Goal: Information Seeking & Learning: Compare options

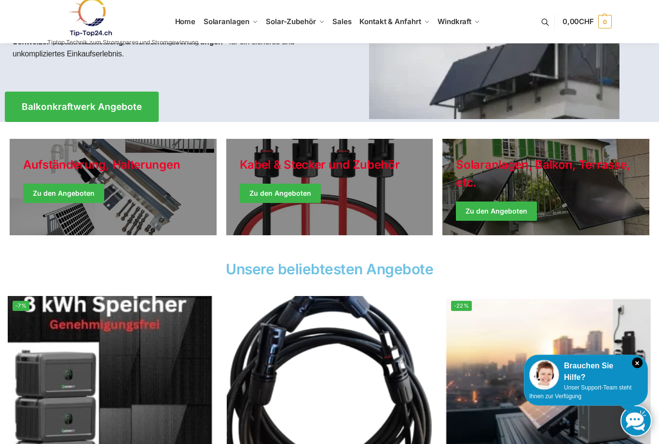
scroll to position [155, 0]
click at [75, 97] on link "Balkonkraftwerk Angebote" at bounding box center [82, 107] width 154 height 30
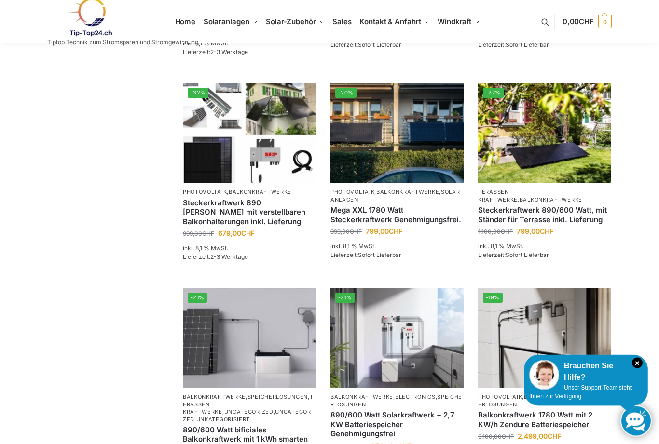
scroll to position [577, 0]
click at [409, 139] on img at bounding box center [396, 133] width 133 height 100
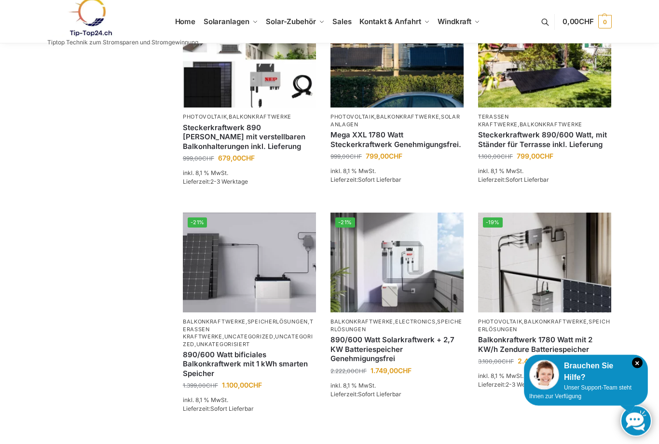
scroll to position [653, 0]
click at [235, 85] on img at bounding box center [249, 58] width 133 height 100
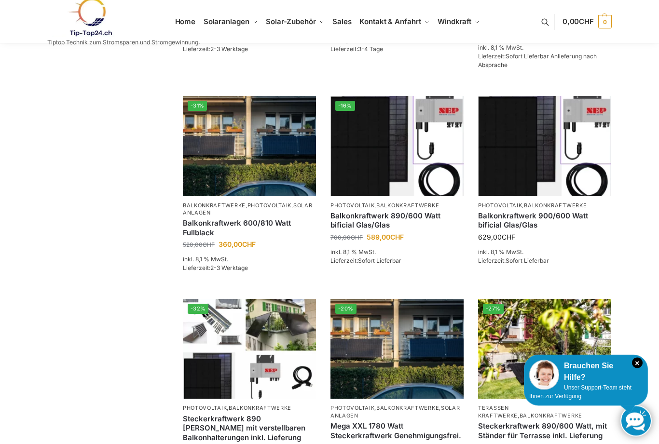
scroll to position [361, 0]
click at [250, 173] on img at bounding box center [249, 146] width 133 height 100
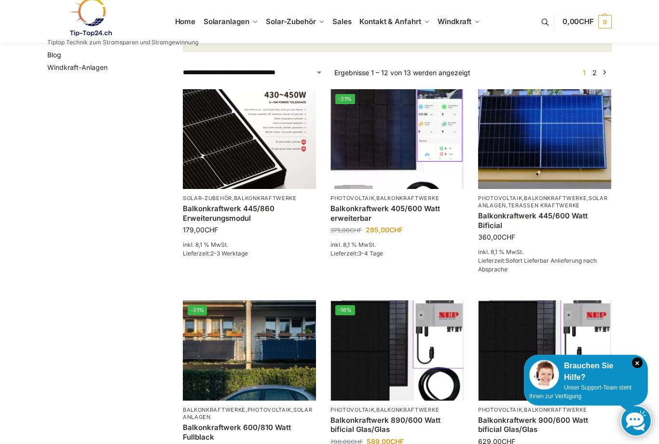
scroll to position [157, 0]
click at [423, 149] on img at bounding box center [396, 139] width 133 height 100
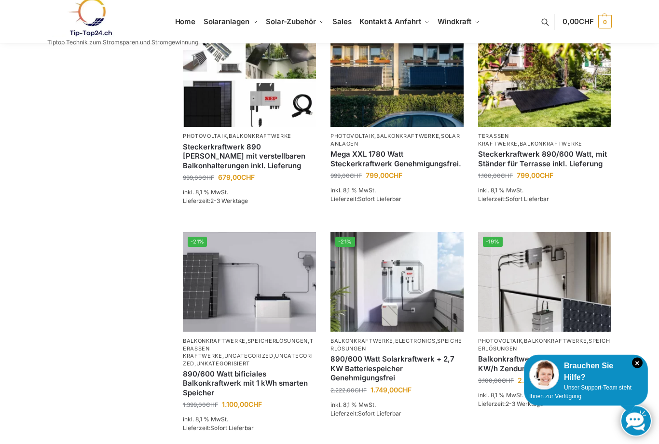
scroll to position [634, 0]
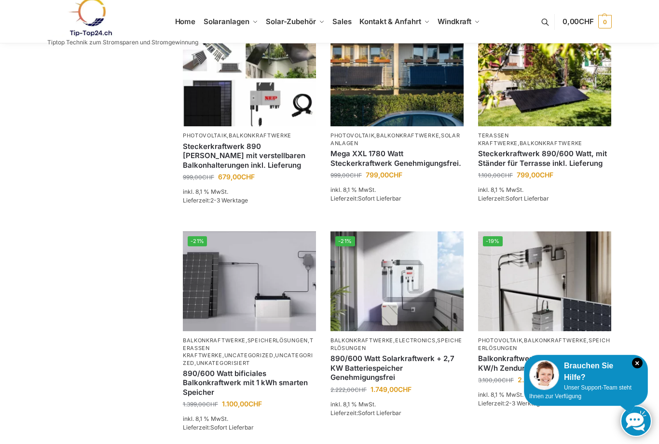
click at [245, 94] on img at bounding box center [249, 77] width 133 height 100
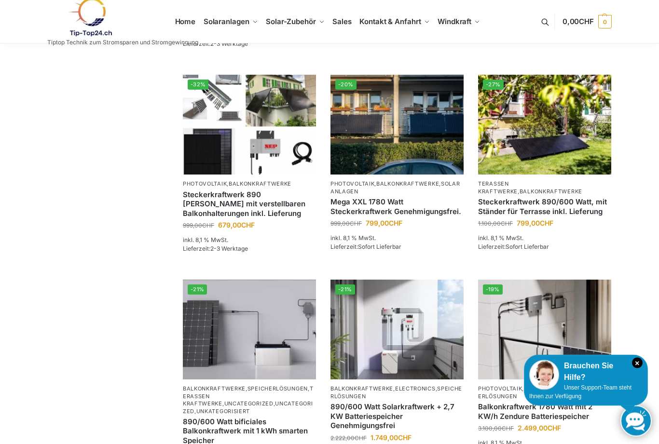
scroll to position [586, 0]
click at [431, 122] on img at bounding box center [396, 125] width 133 height 100
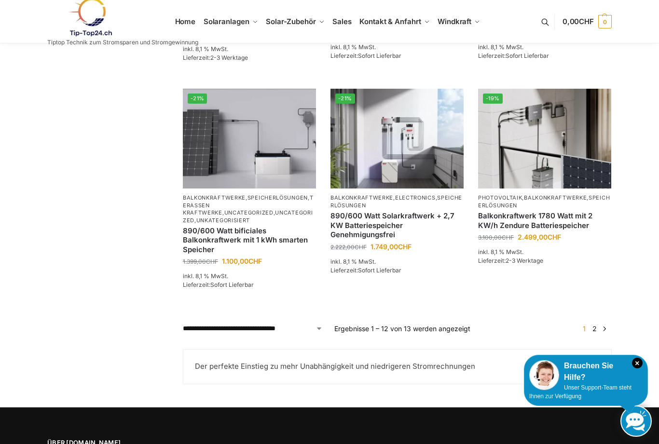
scroll to position [776, 0]
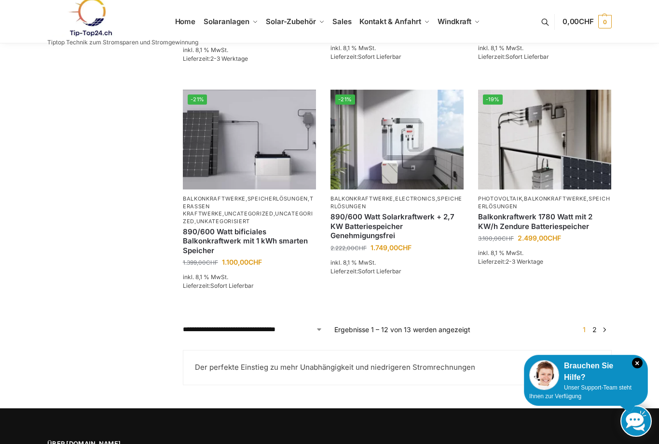
click at [228, 138] on img at bounding box center [249, 140] width 133 height 100
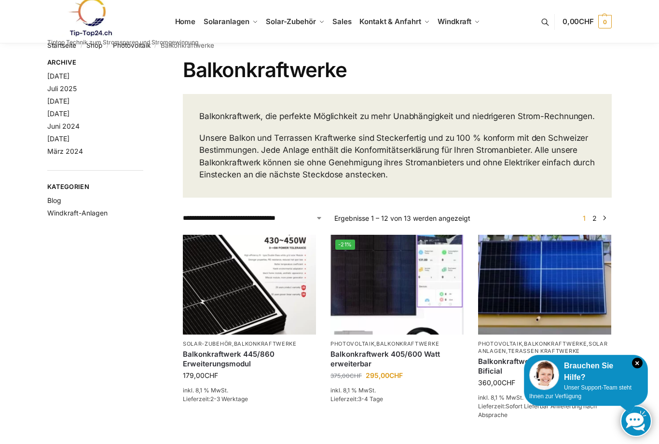
scroll to position [0, 0]
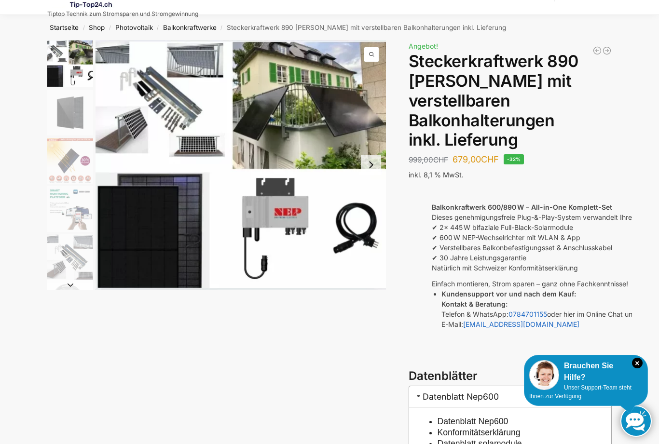
scroll to position [19, 0]
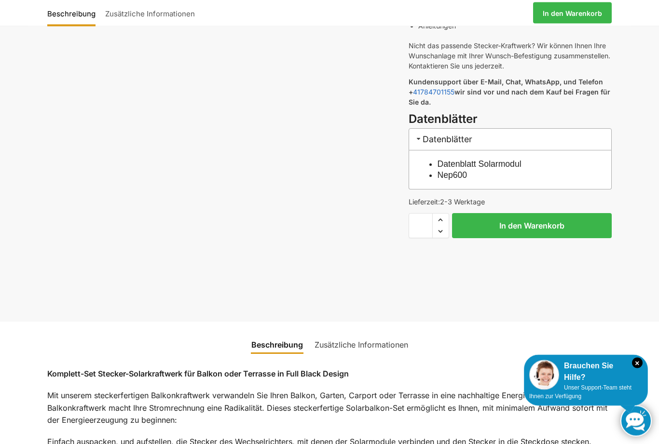
scroll to position [438, 0]
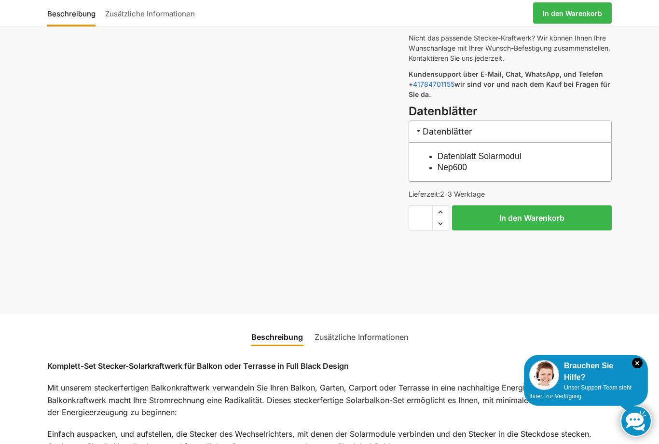
click at [519, 151] on link "Datenblatt Solarmodul" at bounding box center [480, 156] width 84 height 10
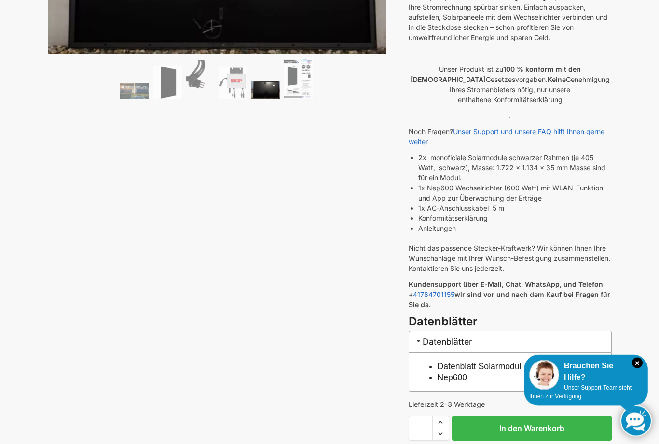
scroll to position [44, 0]
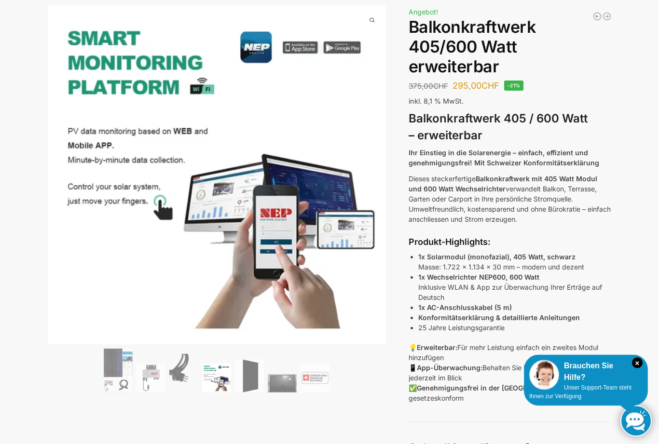
scroll to position [29, 0]
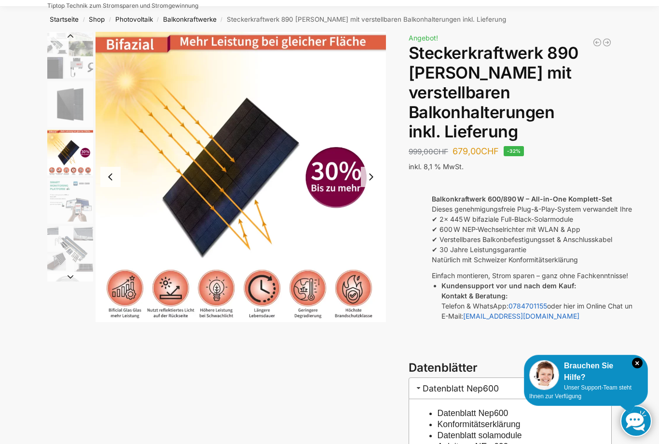
scroll to position [37, 0]
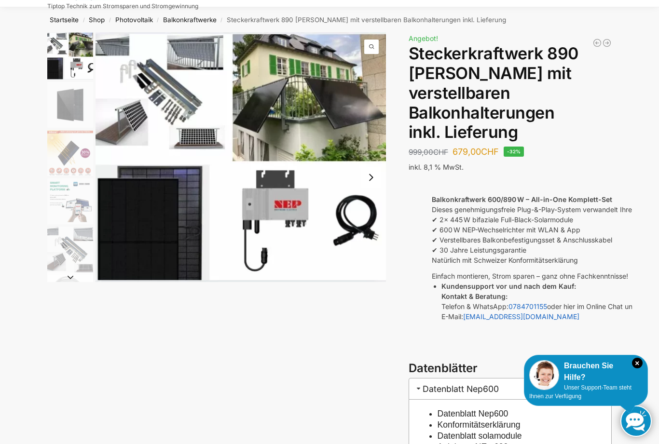
click at [69, 52] on img "1 / 10" at bounding box center [70, 55] width 46 height 47
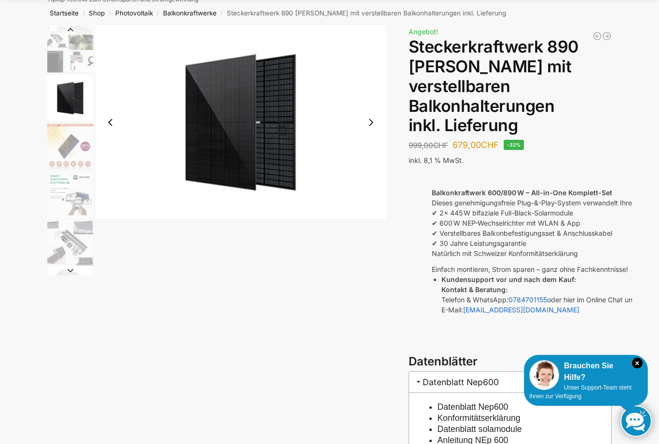
click at [62, 141] on img "3 / 10" at bounding box center [70, 146] width 46 height 46
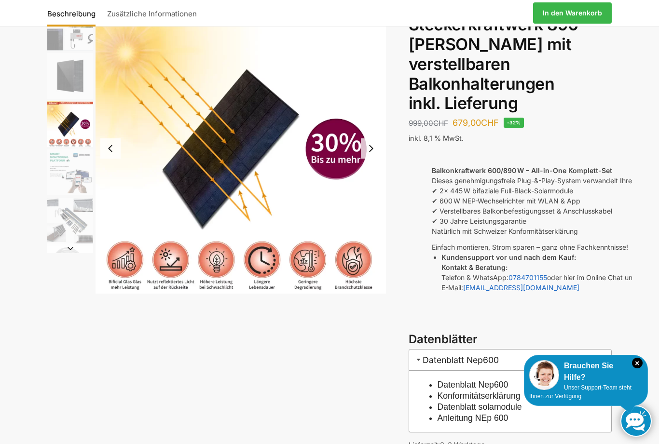
scroll to position [87, 0]
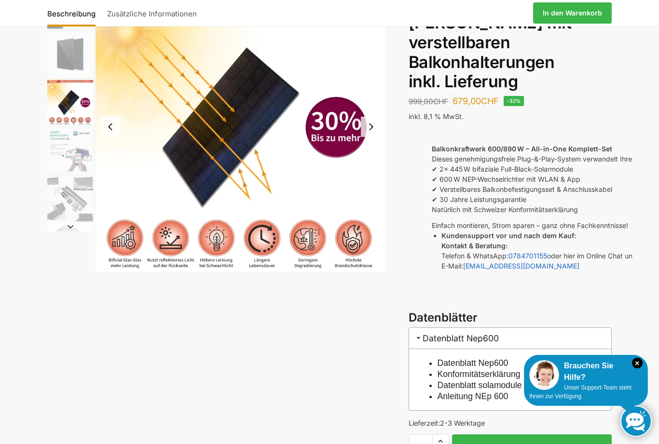
click at [67, 142] on img "4 / 10" at bounding box center [70, 151] width 46 height 46
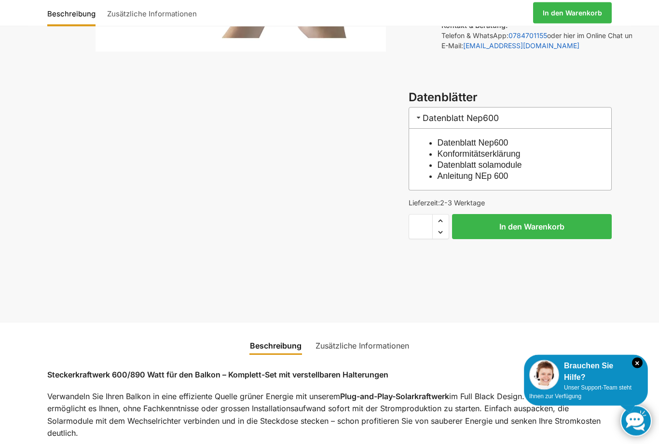
scroll to position [314, 0]
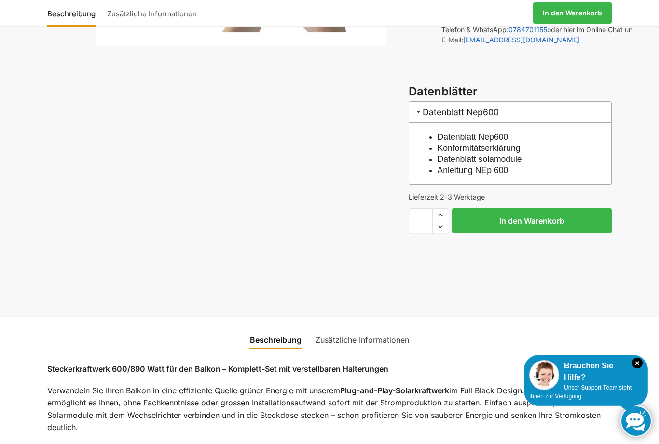
click at [522, 154] on link "Datenblatt solamodule" at bounding box center [480, 159] width 84 height 10
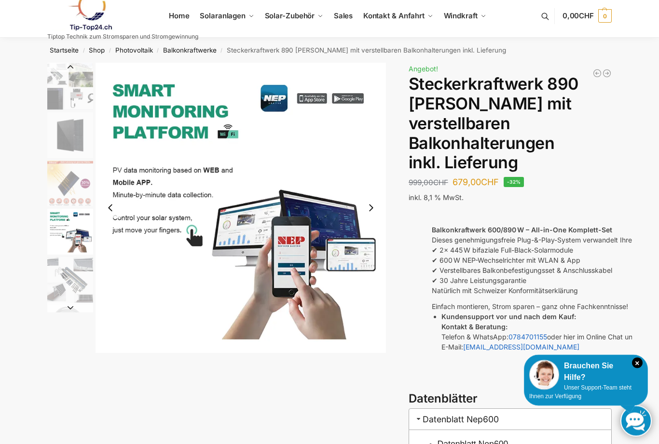
scroll to position [0, 0]
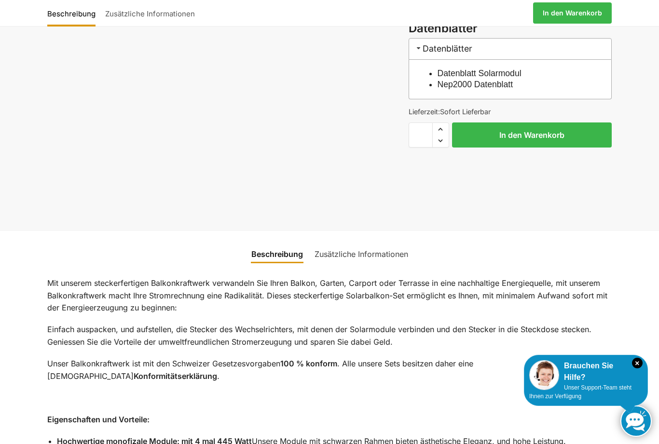
scroll to position [531, 0]
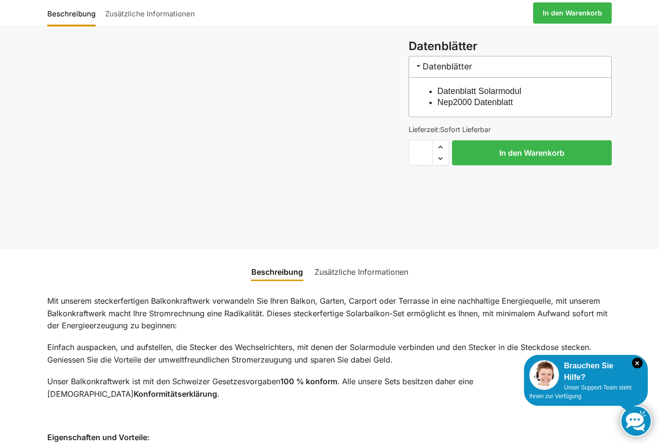
click at [521, 86] on link "Datenblatt Solarmodul" at bounding box center [480, 91] width 84 height 10
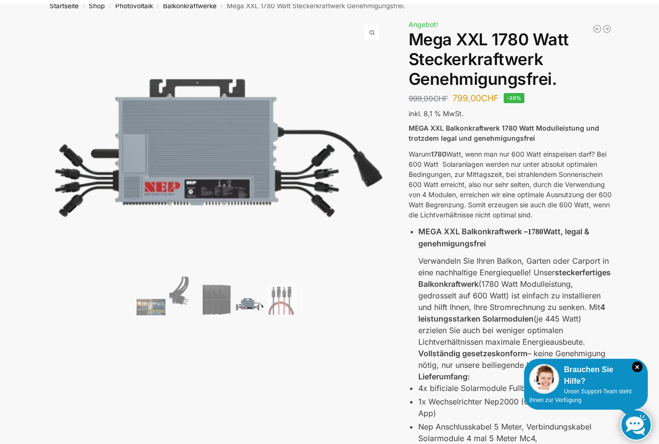
scroll to position [0, 0]
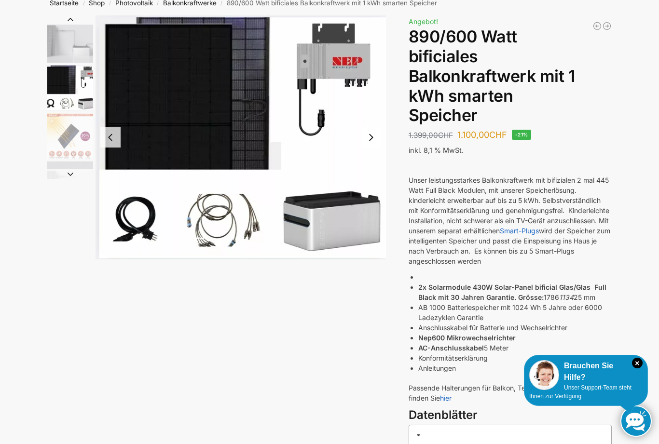
scroll to position [51, 0]
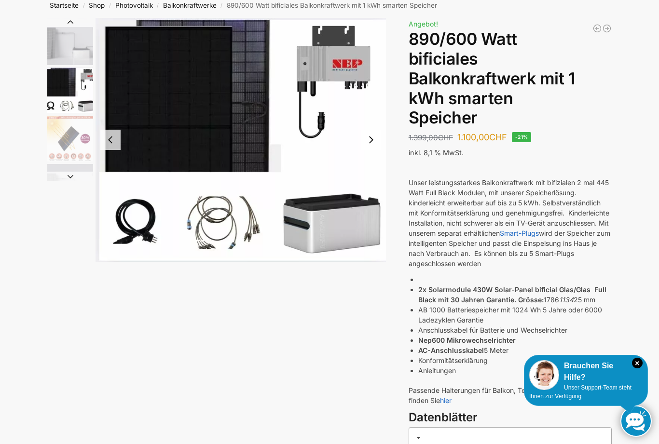
click at [66, 36] on img "1 / 7" at bounding box center [70, 41] width 46 height 47
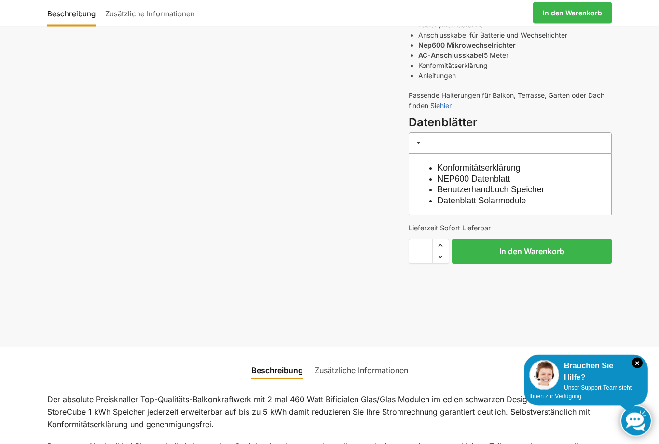
scroll to position [346, 0]
click at [519, 196] on link "Datenblatt Solarmodule" at bounding box center [482, 201] width 89 height 10
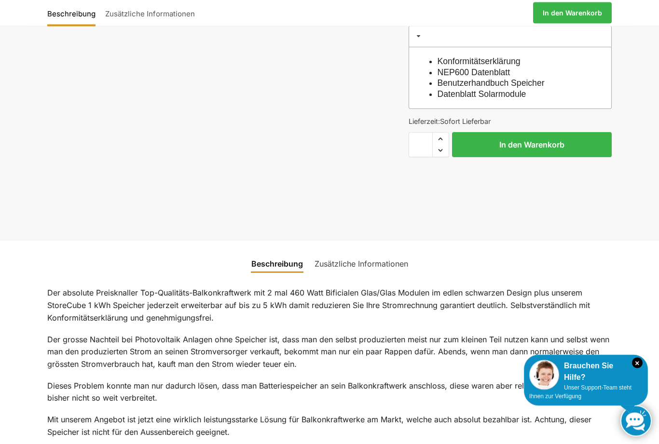
scroll to position [429, 0]
